Goal: Obtain resource: Download file/media

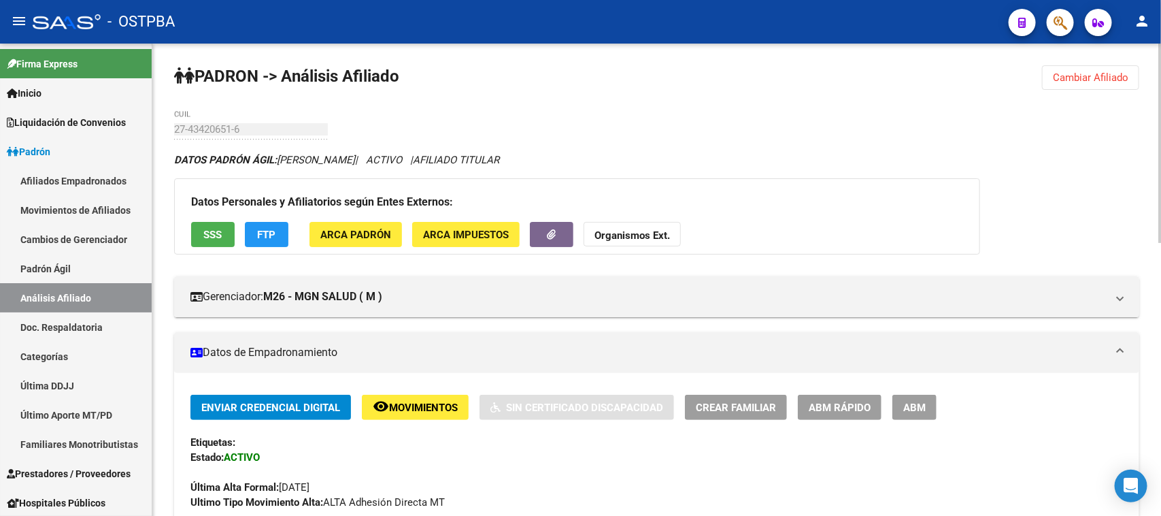
scroll to position [307, 0]
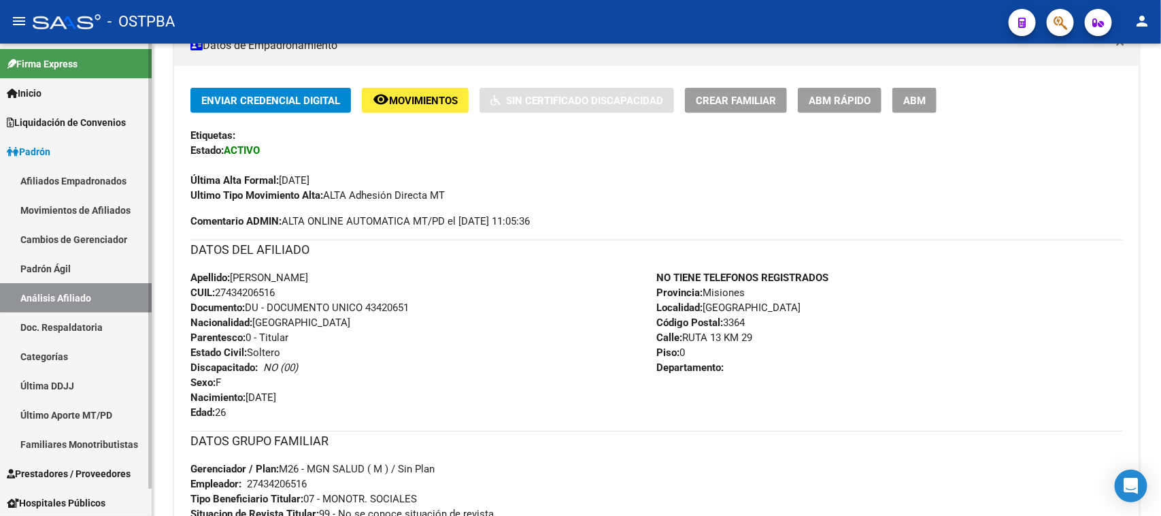
click at [65, 473] on span "Prestadores / Proveedores" at bounding box center [69, 473] width 124 height 15
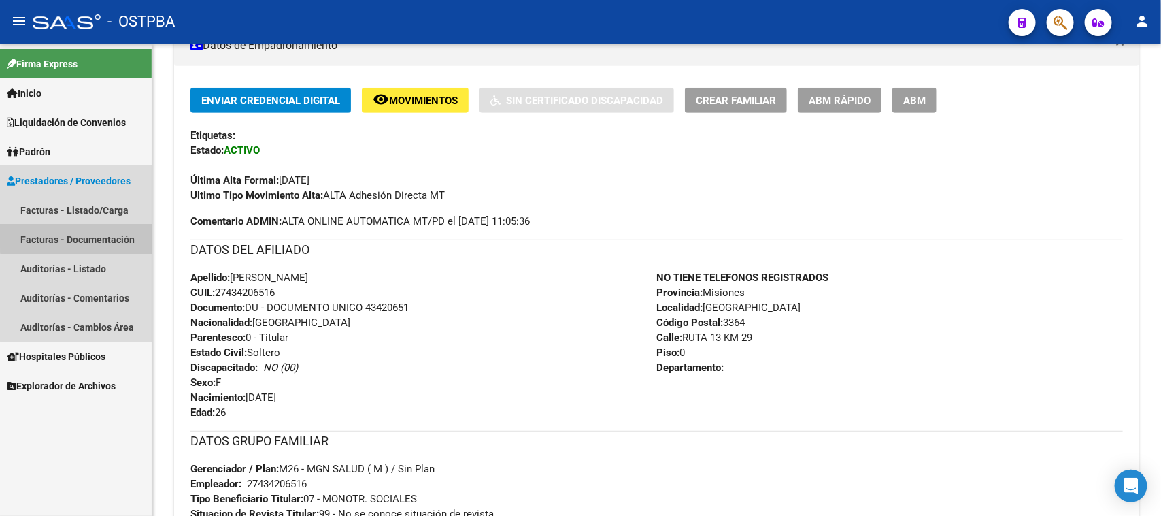
click at [83, 235] on link "Facturas - Documentación" at bounding box center [76, 239] width 152 height 29
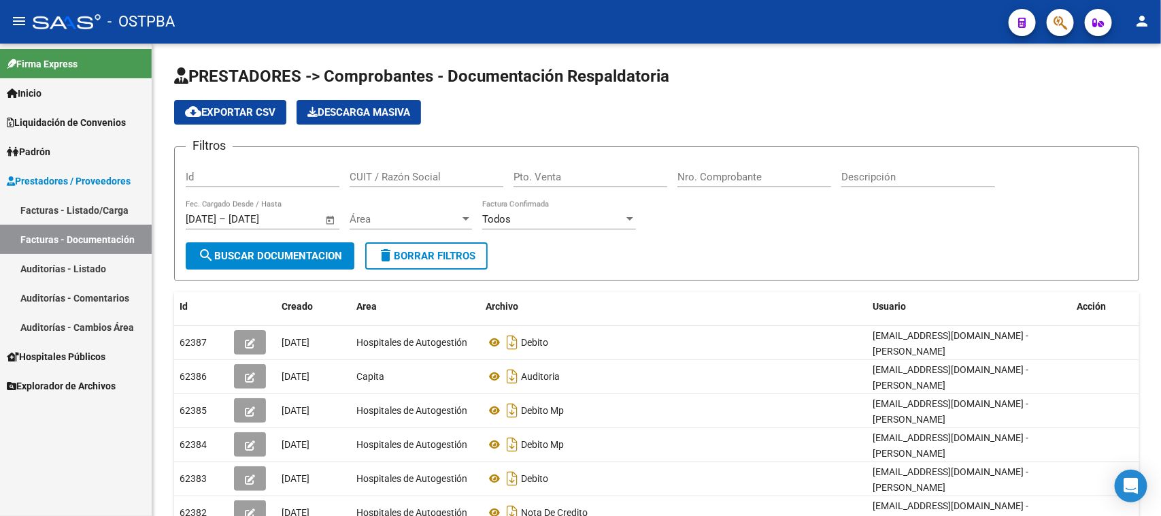
click at [77, 262] on link "Auditorías - Listado" at bounding box center [76, 268] width 152 height 29
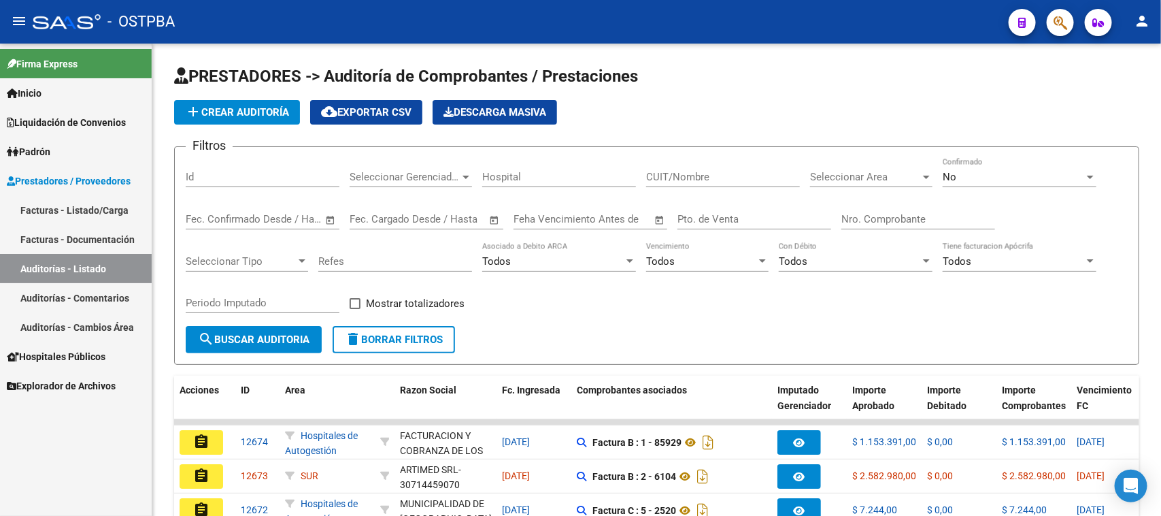
click at [89, 205] on link "Facturas - Listado/Carga" at bounding box center [76, 209] width 152 height 29
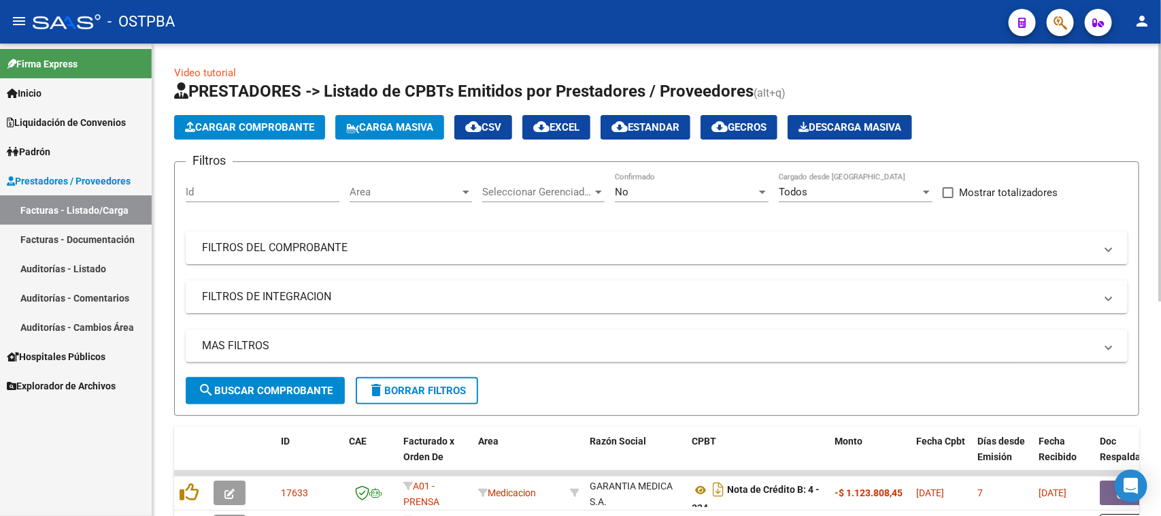
drag, startPoint x: 401, startPoint y: 252, endPoint x: 455, endPoint y: 279, distance: 59.6
click at [401, 250] on mat-panel-title "FILTROS DEL COMPROBANTE" at bounding box center [648, 247] width 893 height 15
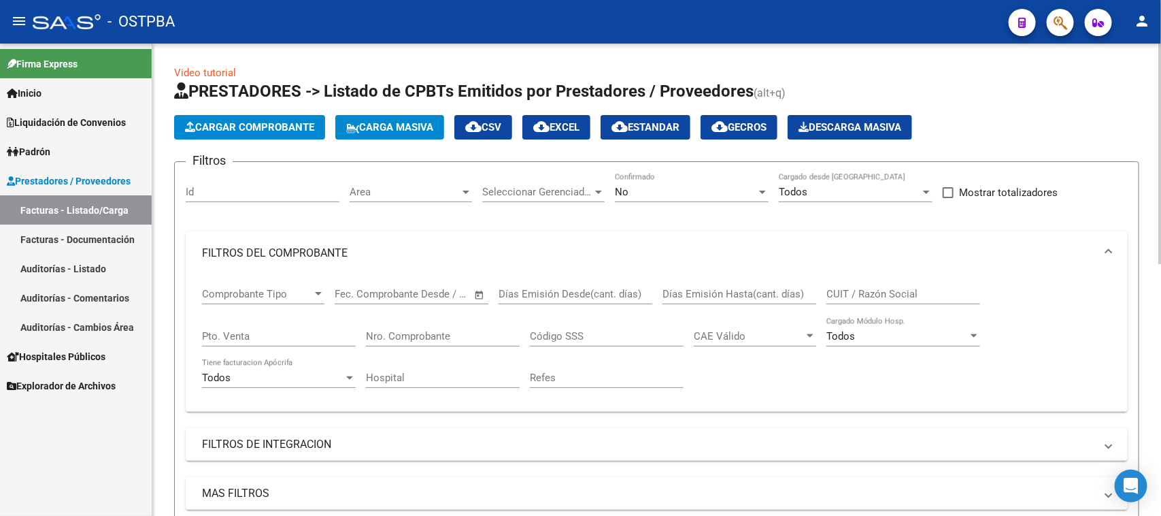
click at [452, 331] on input "Nro. Comprobante" at bounding box center [443, 336] width 154 height 12
type input "185"
click at [625, 186] on span "No" at bounding box center [622, 192] width 14 height 12
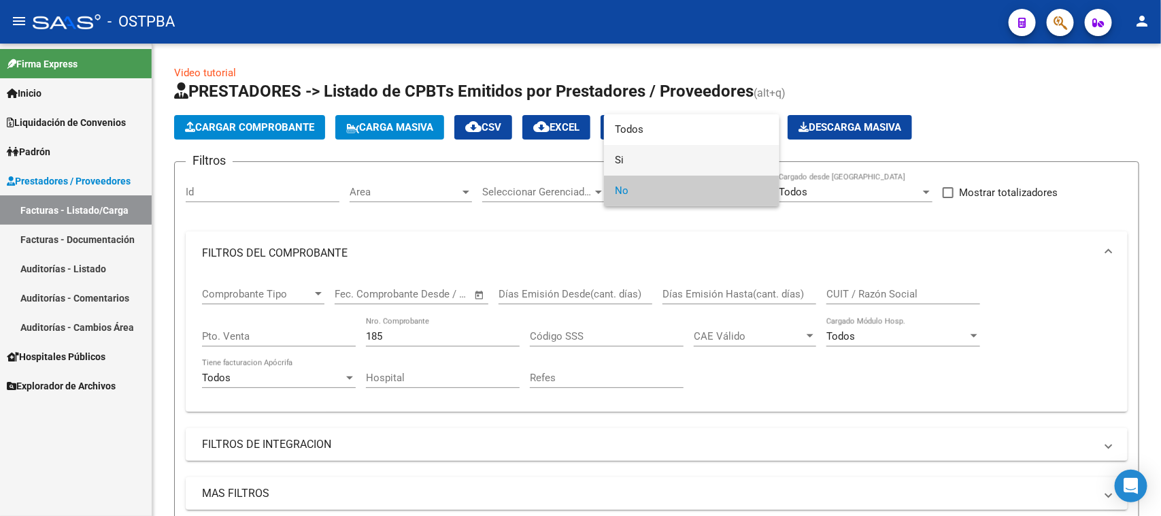
click at [620, 162] on span "Si" at bounding box center [692, 160] width 154 height 31
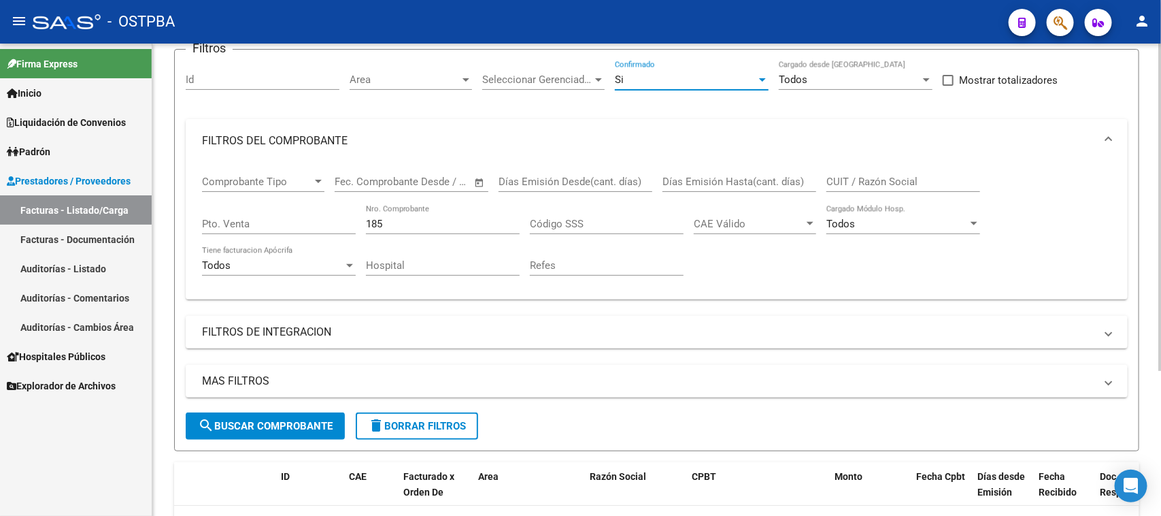
scroll to position [170, 0]
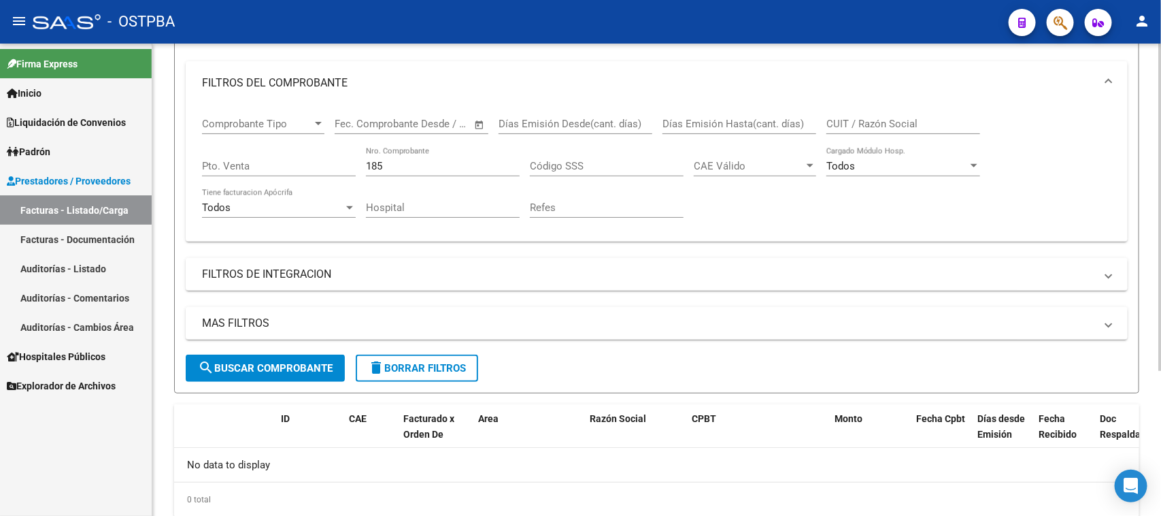
click at [242, 369] on span "search Buscar Comprobante" at bounding box center [265, 368] width 135 height 12
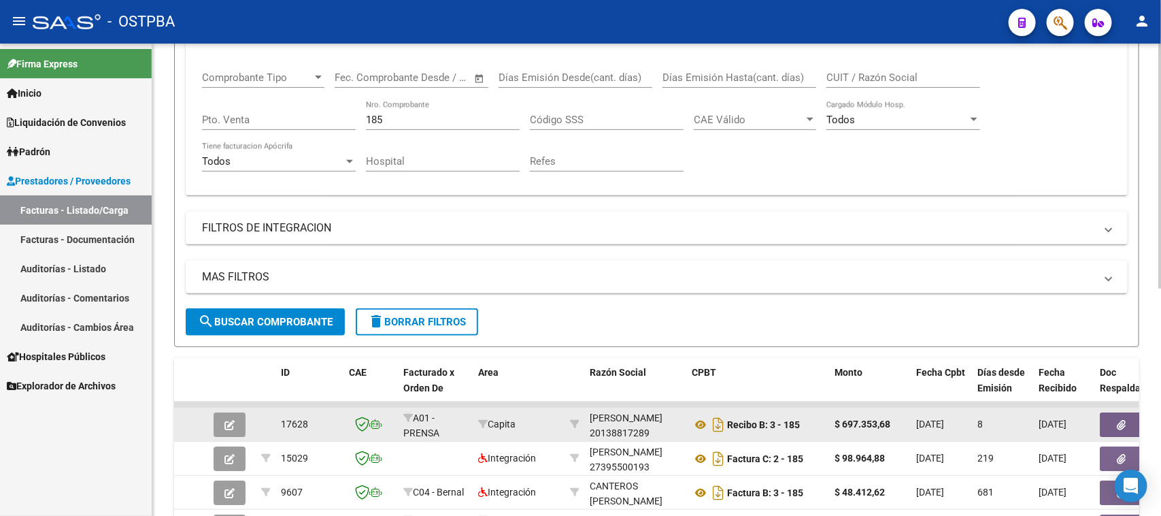
scroll to position [255, 0]
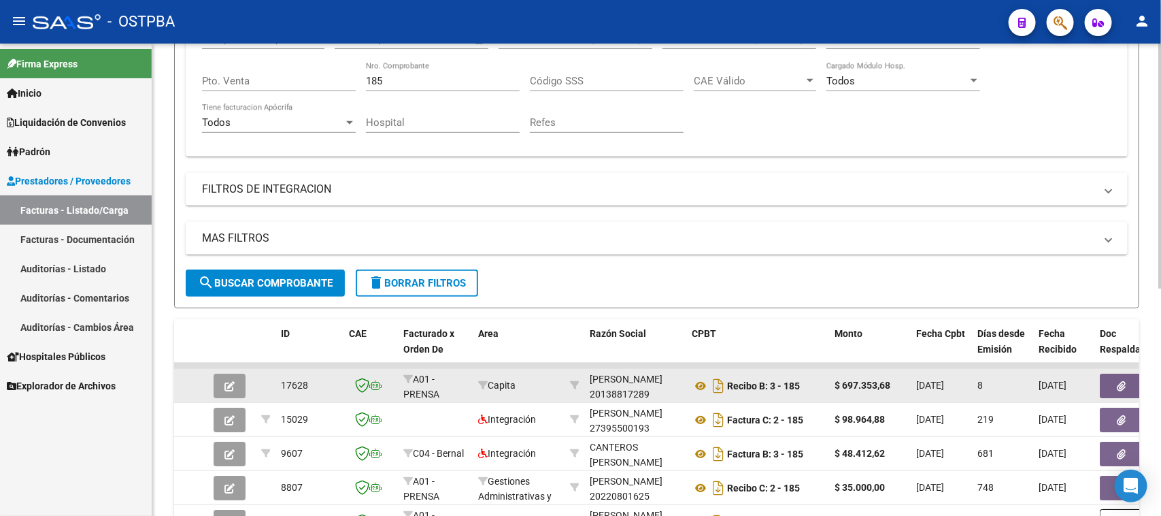
click at [1107, 382] on button "button" at bounding box center [1122, 386] width 44 height 24
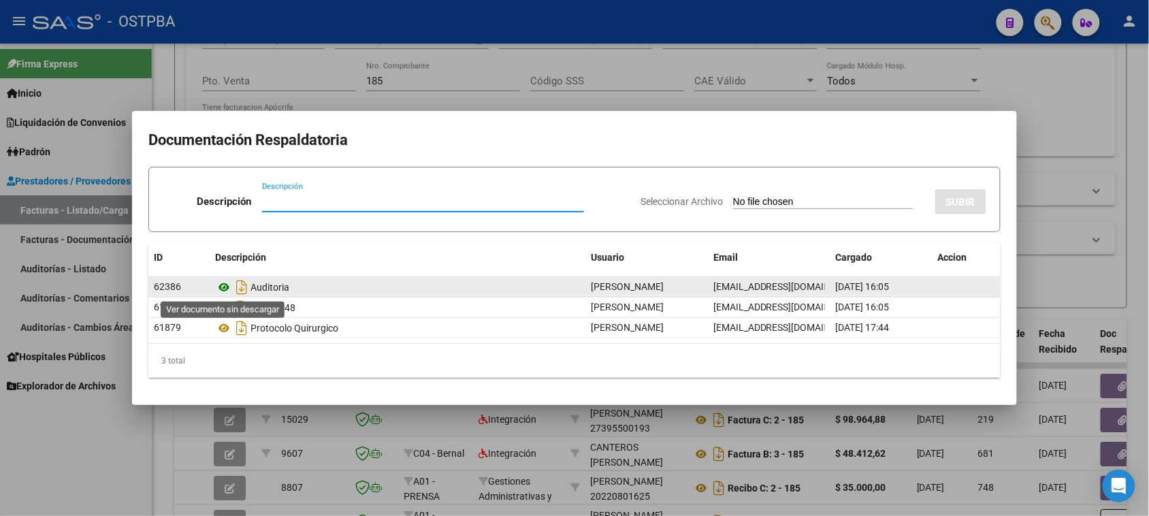
click at [222, 290] on icon at bounding box center [224, 287] width 18 height 16
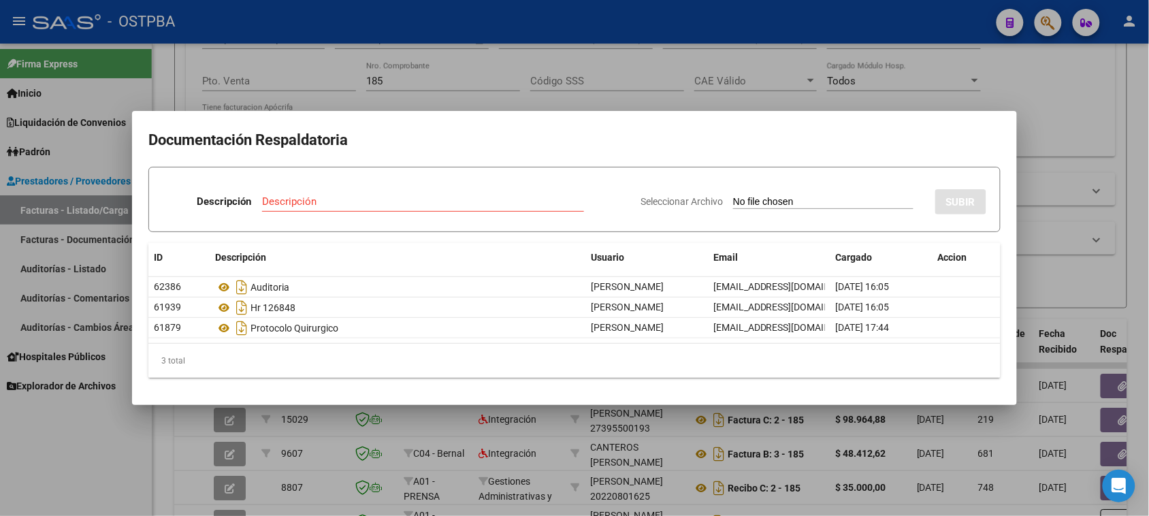
drag, startPoint x: 84, startPoint y: 473, endPoint x: 97, endPoint y: 456, distance: 21.8
click at [85, 472] on div at bounding box center [574, 258] width 1149 height 516
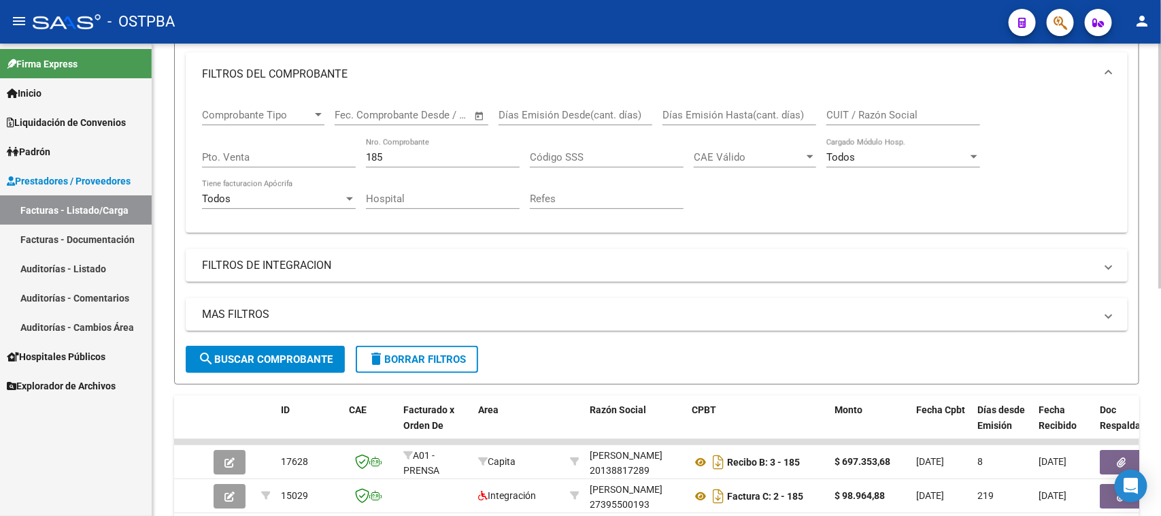
scroll to position [85, 0]
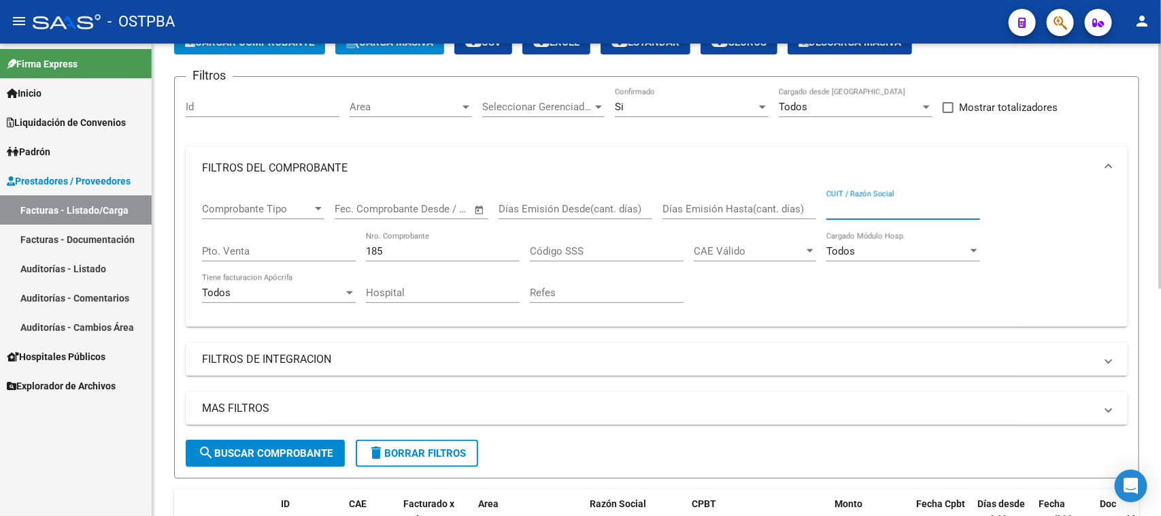
click at [837, 203] on input "CUIT / Razón Social" at bounding box center [904, 209] width 154 height 12
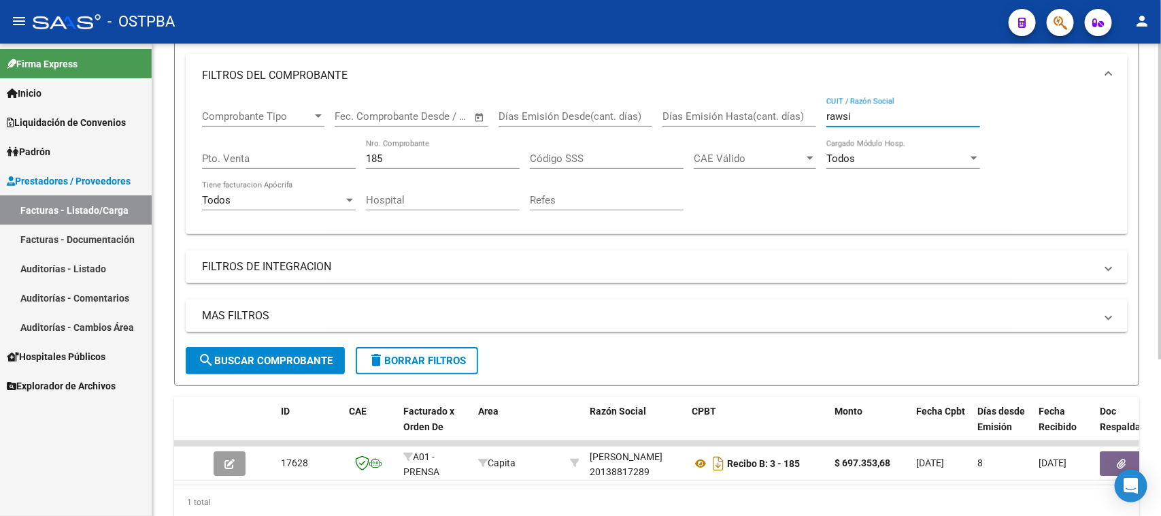
scroll to position [150, 0]
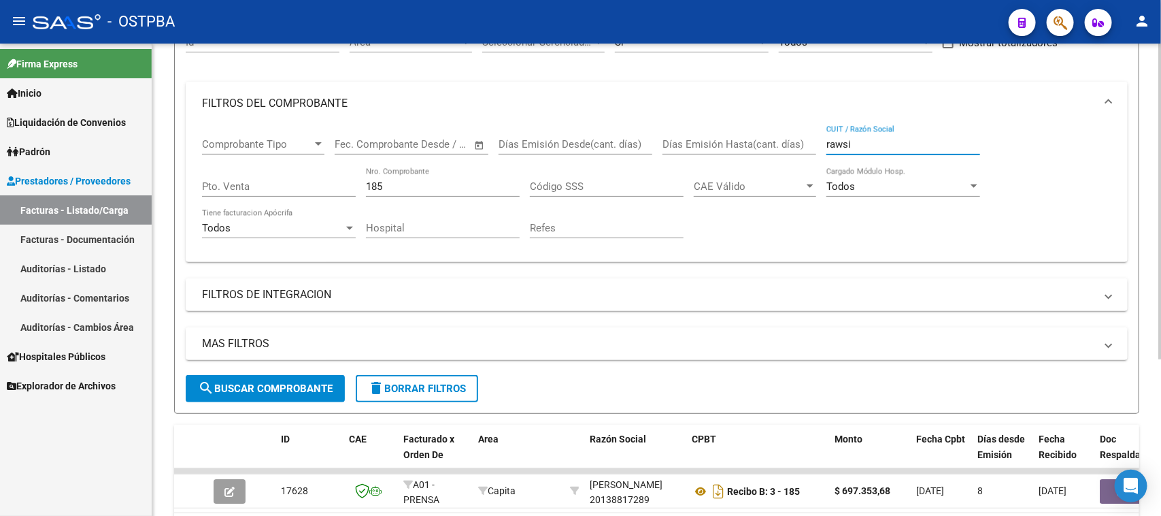
type input "rawsi"
drag, startPoint x: 393, startPoint y: 177, endPoint x: 361, endPoint y: 177, distance: 32.0
click at [361, 177] on div "Comprobante Tipo Comprobante Tipo Fecha inicio – Fecha fin Fec. Comprobante Des…" at bounding box center [657, 188] width 910 height 126
drag, startPoint x: 389, startPoint y: 186, endPoint x: 351, endPoint y: 182, distance: 37.6
click at [351, 182] on div "Comprobante Tipo Comprobante Tipo Fecha inicio – Fecha fin Fec. Comprobante Des…" at bounding box center [657, 188] width 910 height 126
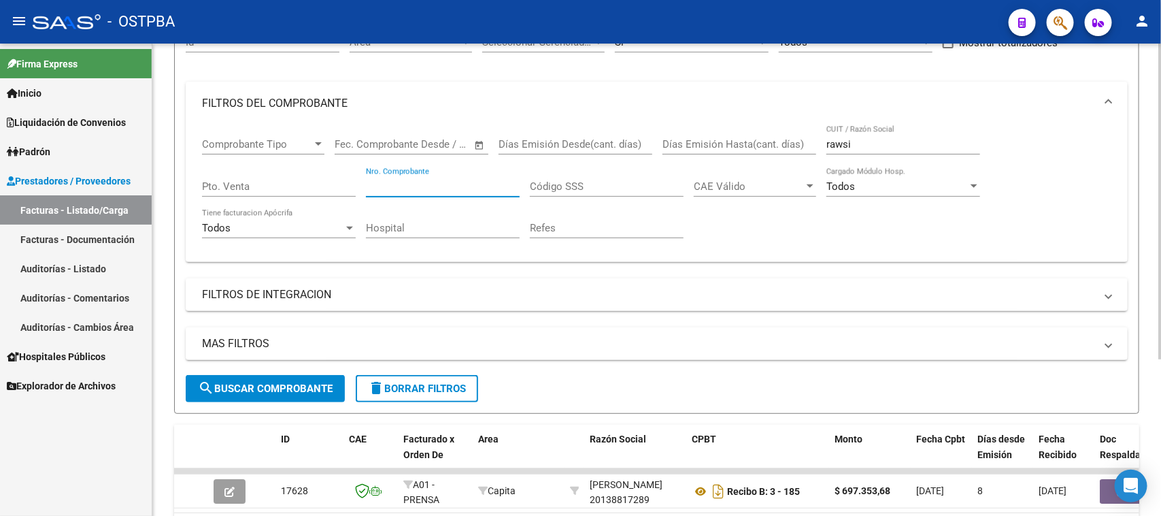
click at [304, 388] on span "search Buscar Comprobante" at bounding box center [265, 388] width 135 height 12
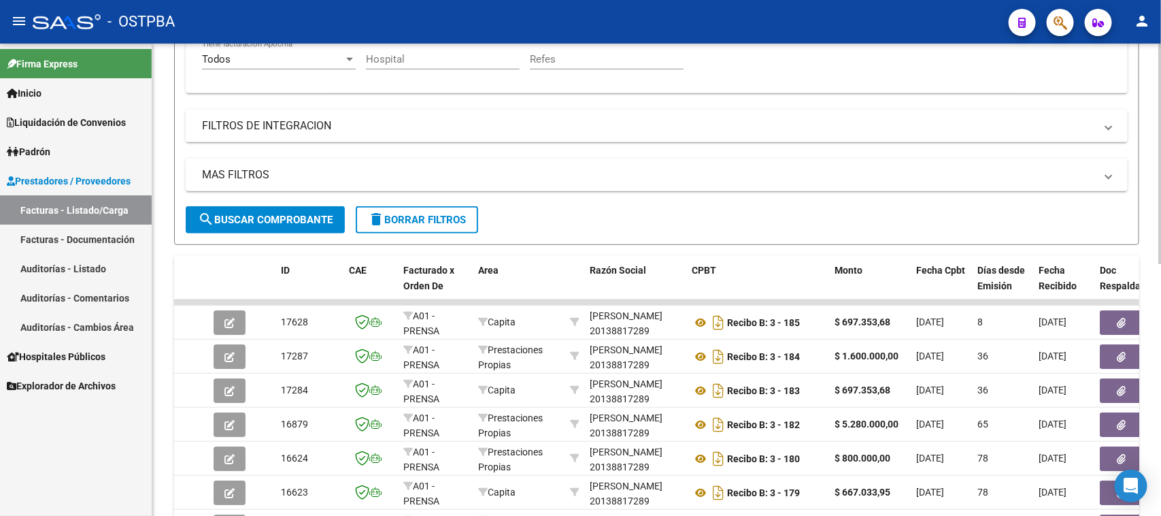
scroll to position [320, 0]
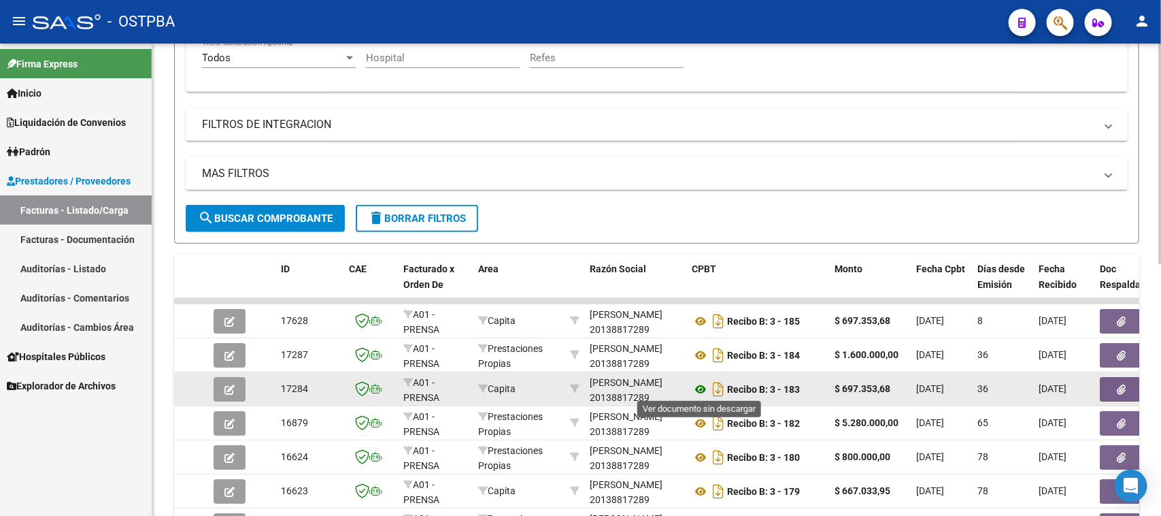
click at [699, 389] on icon at bounding box center [701, 389] width 18 height 16
click at [1112, 386] on button "button" at bounding box center [1122, 389] width 44 height 24
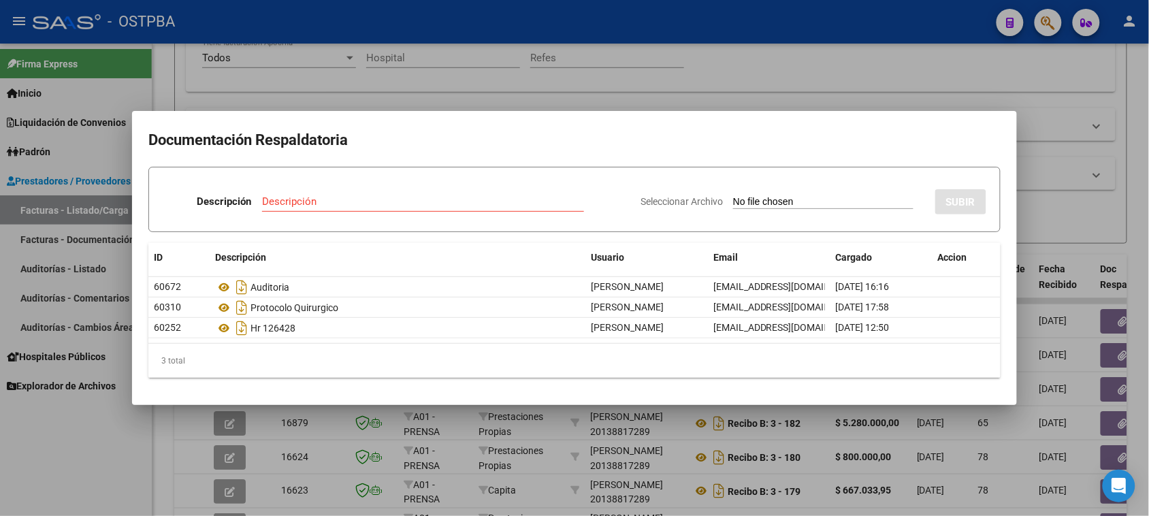
click at [50, 451] on div at bounding box center [574, 258] width 1149 height 516
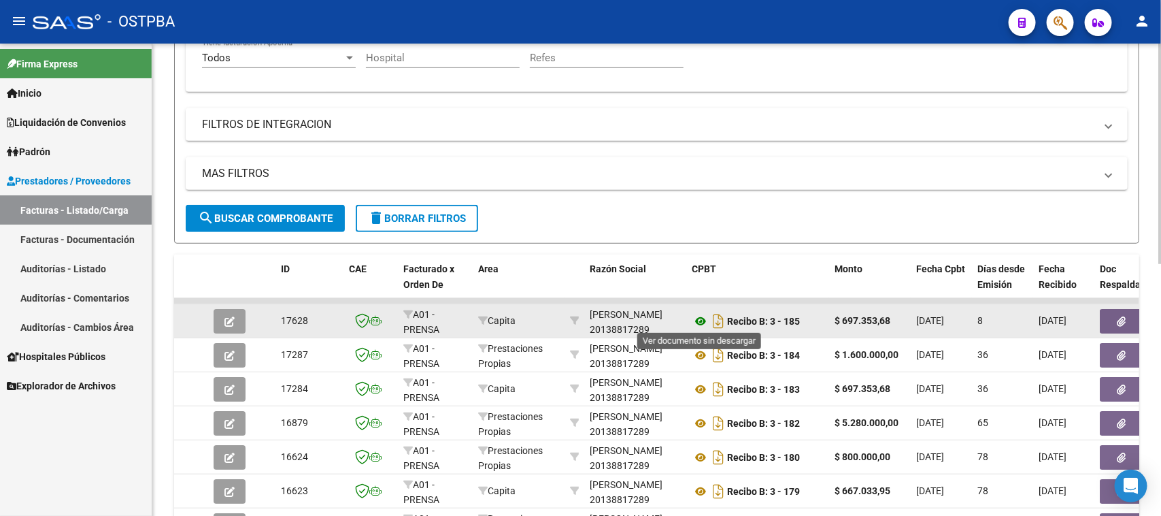
click at [703, 316] on icon at bounding box center [701, 321] width 18 height 16
click at [1101, 318] on button "button" at bounding box center [1122, 321] width 44 height 24
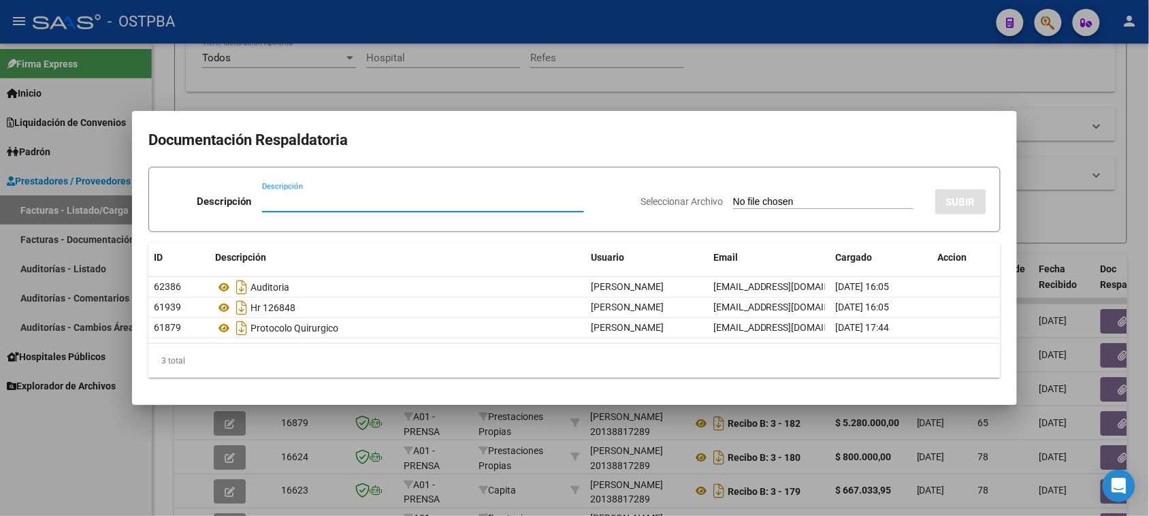
click at [66, 474] on div at bounding box center [574, 258] width 1149 height 516
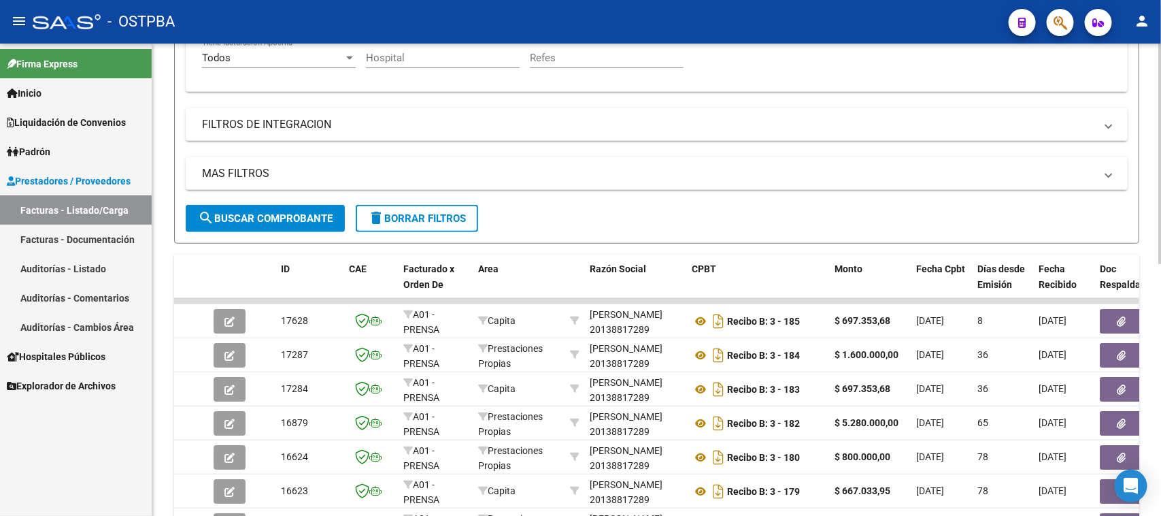
scroll to position [0, 0]
